Goal: Book appointment/travel/reservation

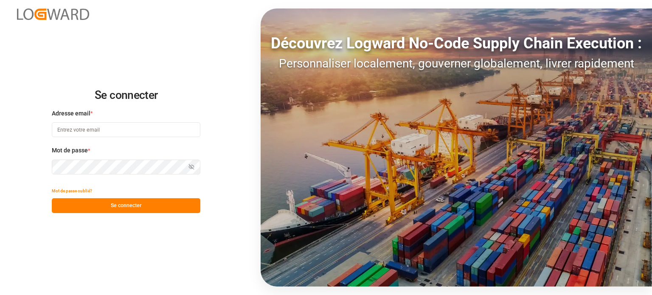
type input "[EMAIL_ADDRESS][DOMAIN_NAME]"
click at [153, 207] on button "Se connecter" at bounding box center [126, 205] width 148 height 15
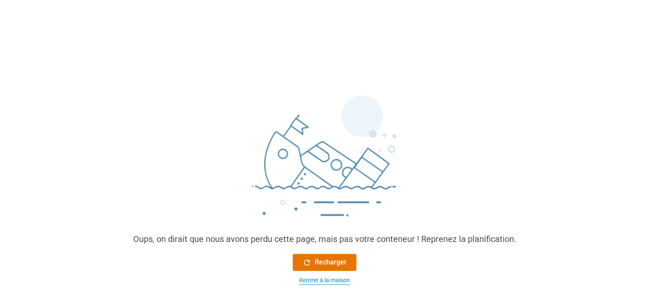
click at [313, 283] on font "Rentrer à la maison" at bounding box center [324, 280] width 51 height 7
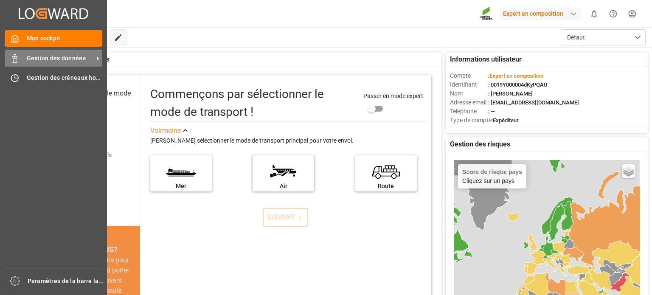
click at [50, 63] on div "Gestion des données Gestion des données" at bounding box center [54, 58] width 98 height 17
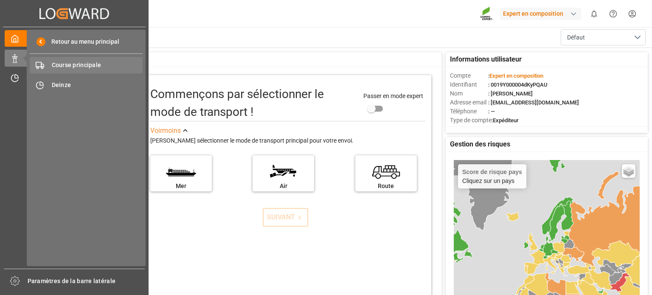
click at [68, 69] on span "Course principale" at bounding box center [97, 65] width 91 height 9
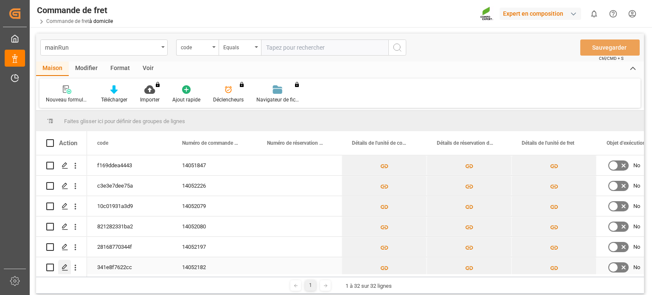
click at [61, 264] on div "Appuyez sur ESPACE pour sélectionner cette ligne." at bounding box center [64, 268] width 13 height 16
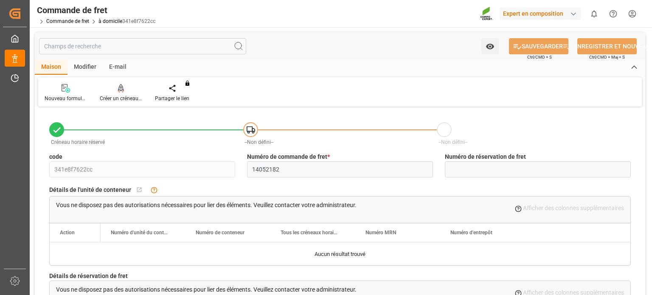
click at [107, 96] on font "Créer un créneau horaire" at bounding box center [128, 98] width 56 height 6
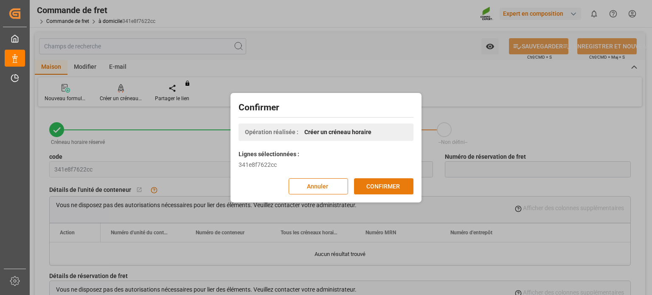
click at [389, 186] on font "CONFIRMER" at bounding box center [383, 185] width 34 height 7
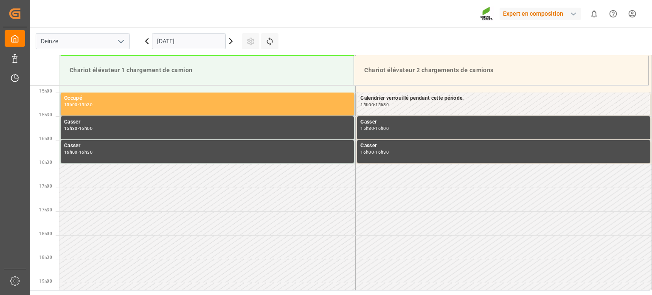
scroll to position [707, 0]
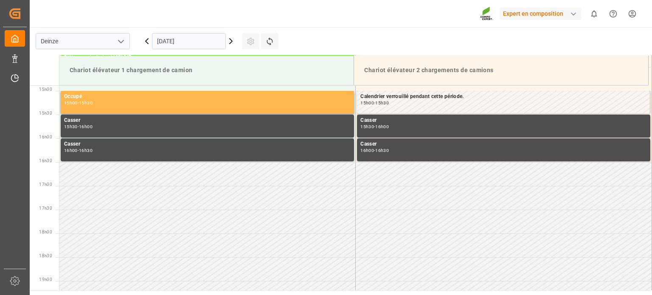
click at [231, 40] on icon at bounding box center [231, 41] width 3 height 5
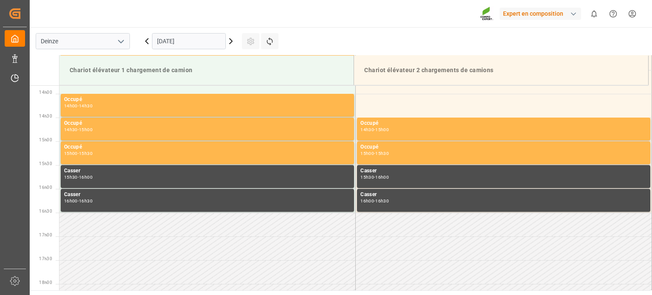
scroll to position [0, 0]
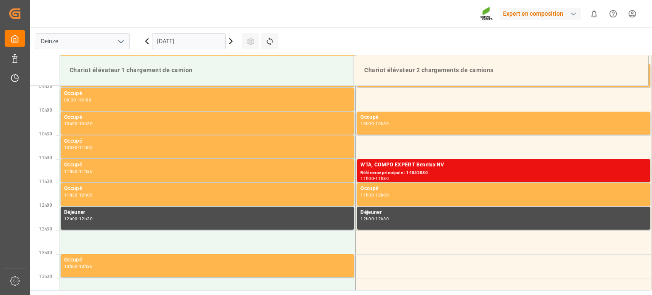
click at [231, 40] on icon at bounding box center [231, 41] width 3 height 5
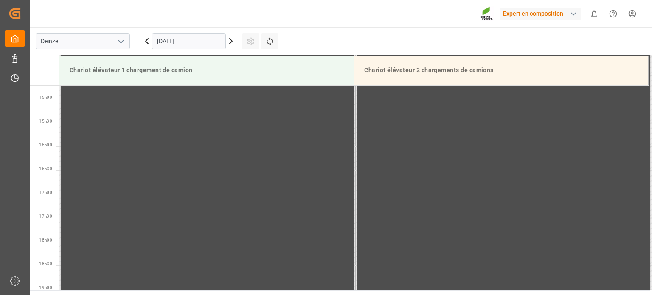
scroll to position [707, 0]
click at [214, 39] on input "[DATE]" at bounding box center [189, 41] width 74 height 16
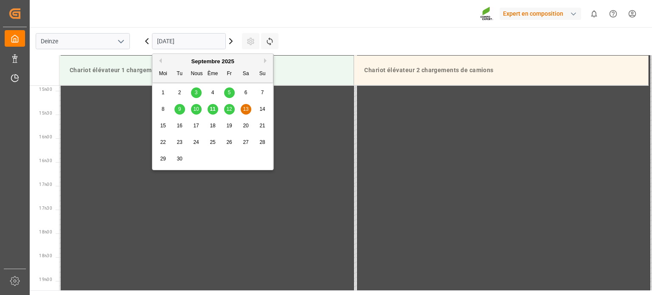
click at [196, 128] on font "17" at bounding box center [196, 126] width 6 height 6
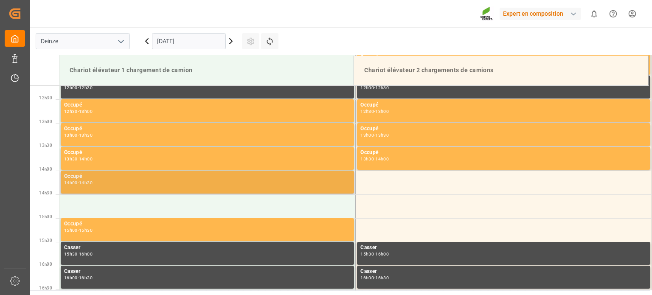
scroll to position [538, 0]
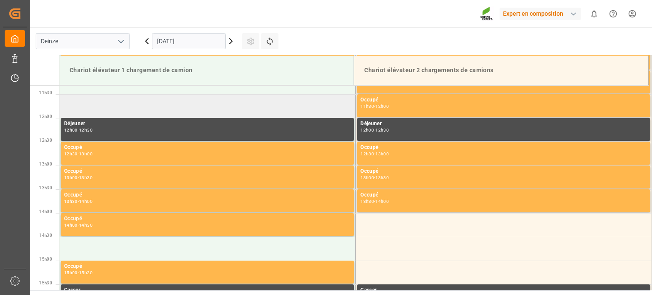
click at [168, 106] on td at bounding box center [207, 106] width 296 height 24
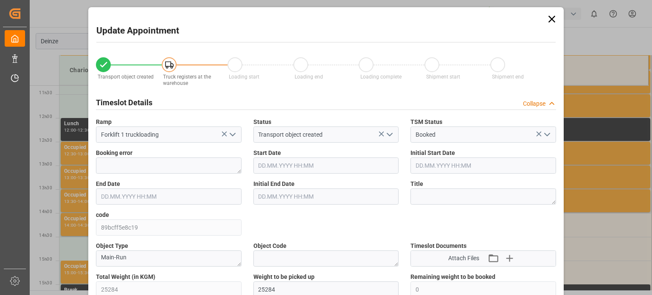
type input "25284"
type input "0"
type input "42"
type input "[DATE] 11:30"
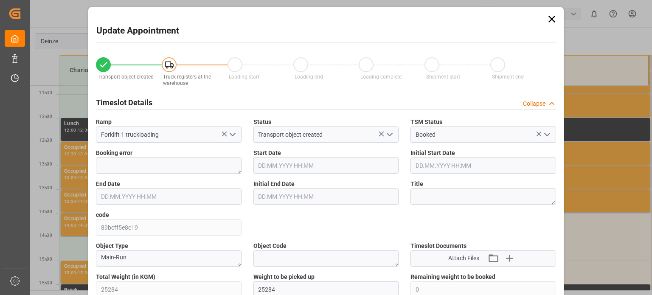
type input "[DATE] 12:00"
type input "[DATE] 11:17"
type input "[DATE] 13:56"
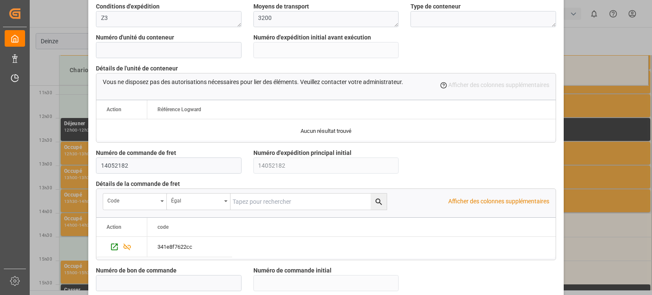
scroll to position [821, 0]
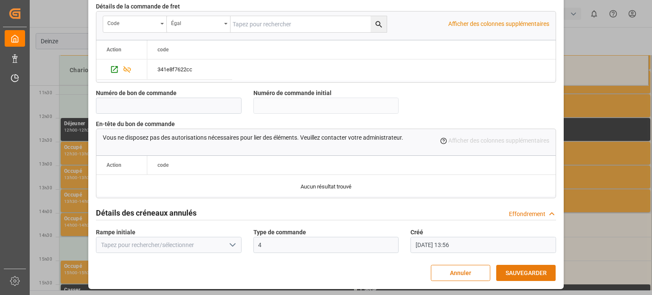
click at [526, 275] on font "SAUVEGARDER" at bounding box center [525, 272] width 41 height 7
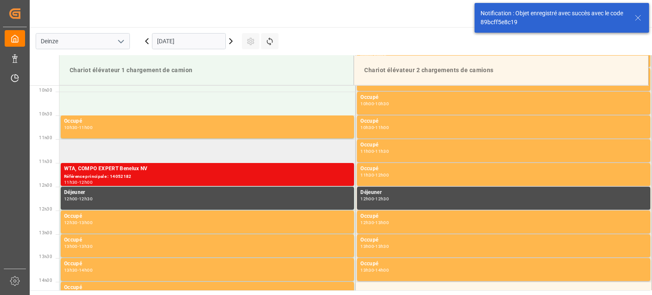
scroll to position [470, 0]
